Goal: Information Seeking & Learning: Learn about a topic

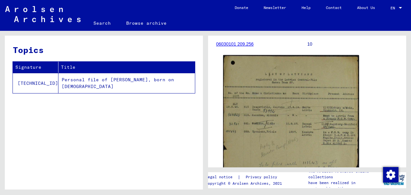
scroll to position [128, 0]
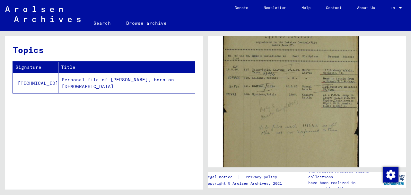
click at [295, 86] on img at bounding box center [291, 113] width 136 height 191
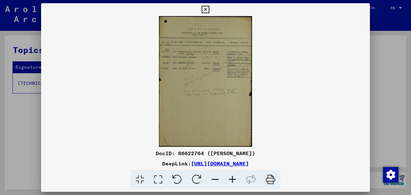
click at [233, 178] on icon at bounding box center [232, 180] width 17 height 20
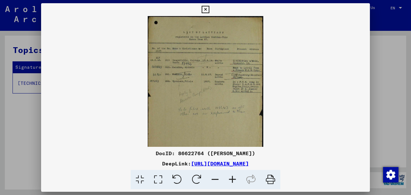
click at [233, 178] on icon at bounding box center [232, 180] width 17 height 20
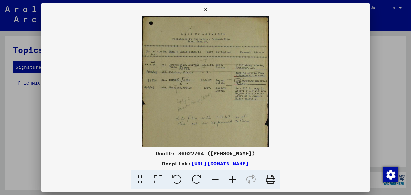
click at [233, 178] on icon at bounding box center [232, 180] width 17 height 20
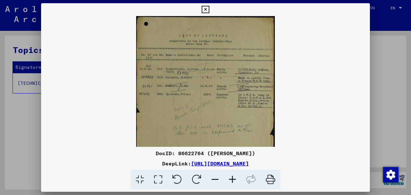
click at [233, 178] on icon at bounding box center [232, 180] width 17 height 20
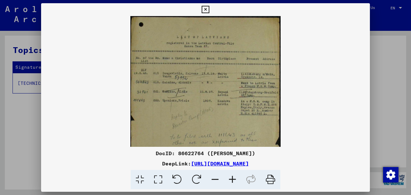
click at [233, 178] on icon at bounding box center [232, 180] width 17 height 20
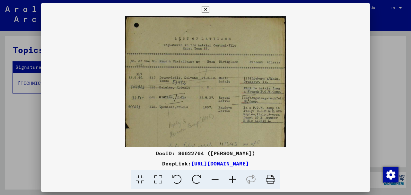
click at [233, 178] on icon at bounding box center [232, 180] width 17 height 20
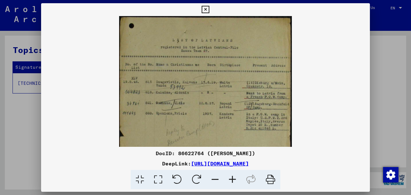
click at [233, 178] on icon at bounding box center [232, 180] width 17 height 20
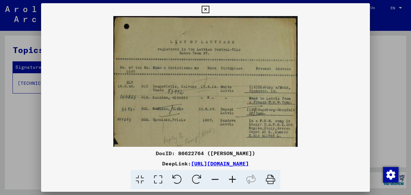
click at [233, 178] on icon at bounding box center [232, 180] width 17 height 20
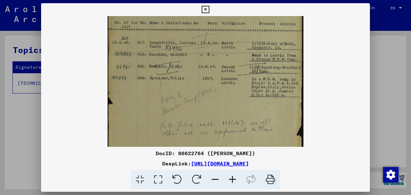
scroll to position [51, 0]
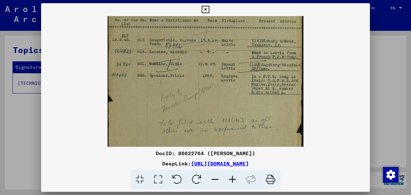
drag, startPoint x: 250, startPoint y: 118, endPoint x: 202, endPoint y: 68, distance: 69.5
click at [202, 68] on img at bounding box center [206, 102] width 196 height 275
click at [205, 7] on icon at bounding box center [205, 10] width 7 height 8
